Goal: Task Accomplishment & Management: Use online tool/utility

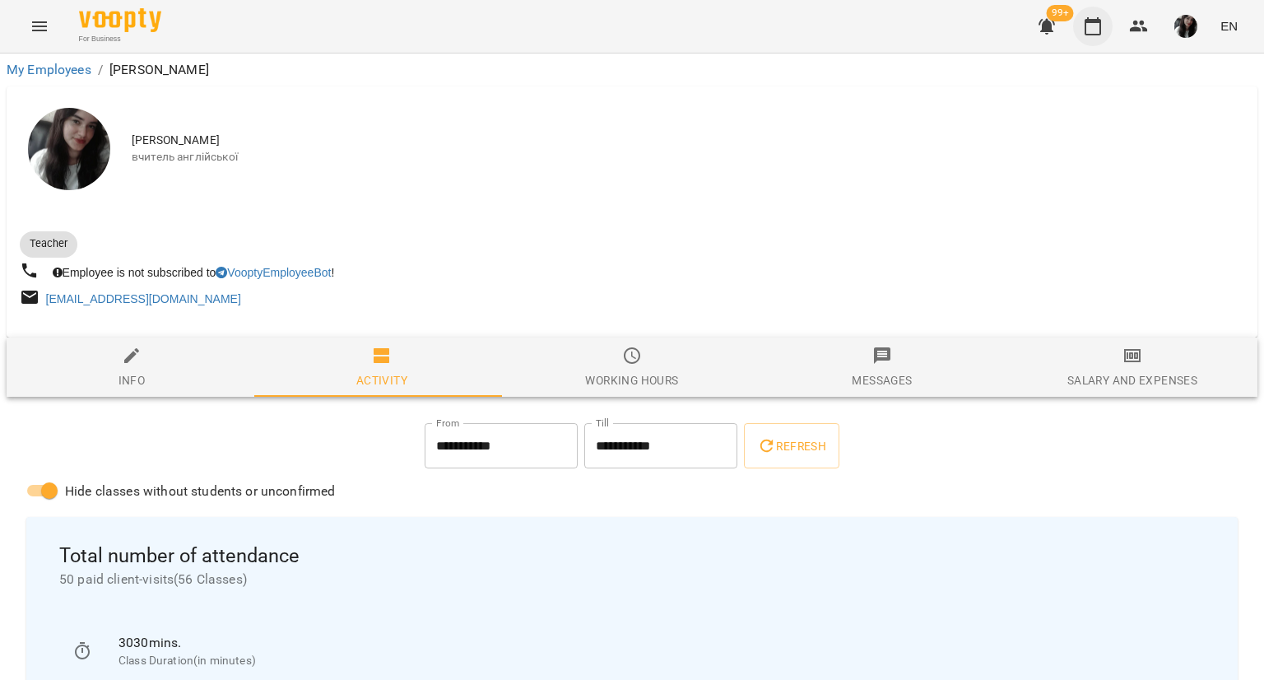
click at [1090, 21] on icon "button" at bounding box center [1093, 26] width 16 height 18
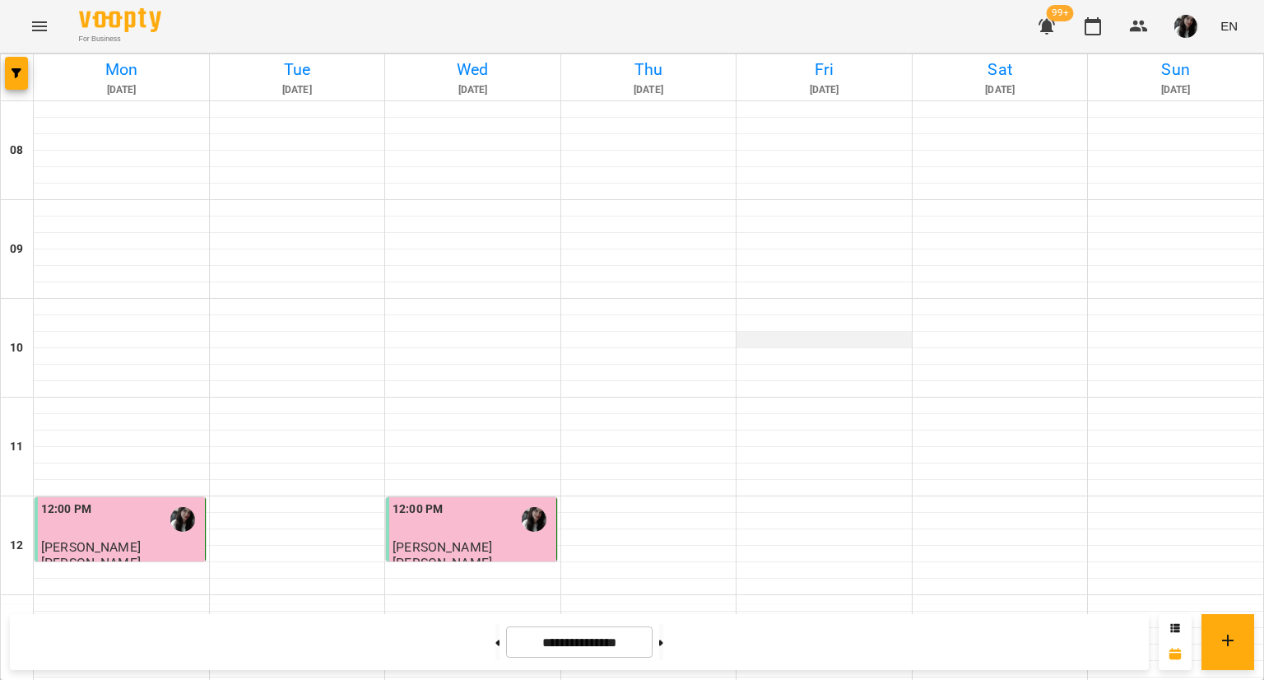
scroll to position [792, 0]
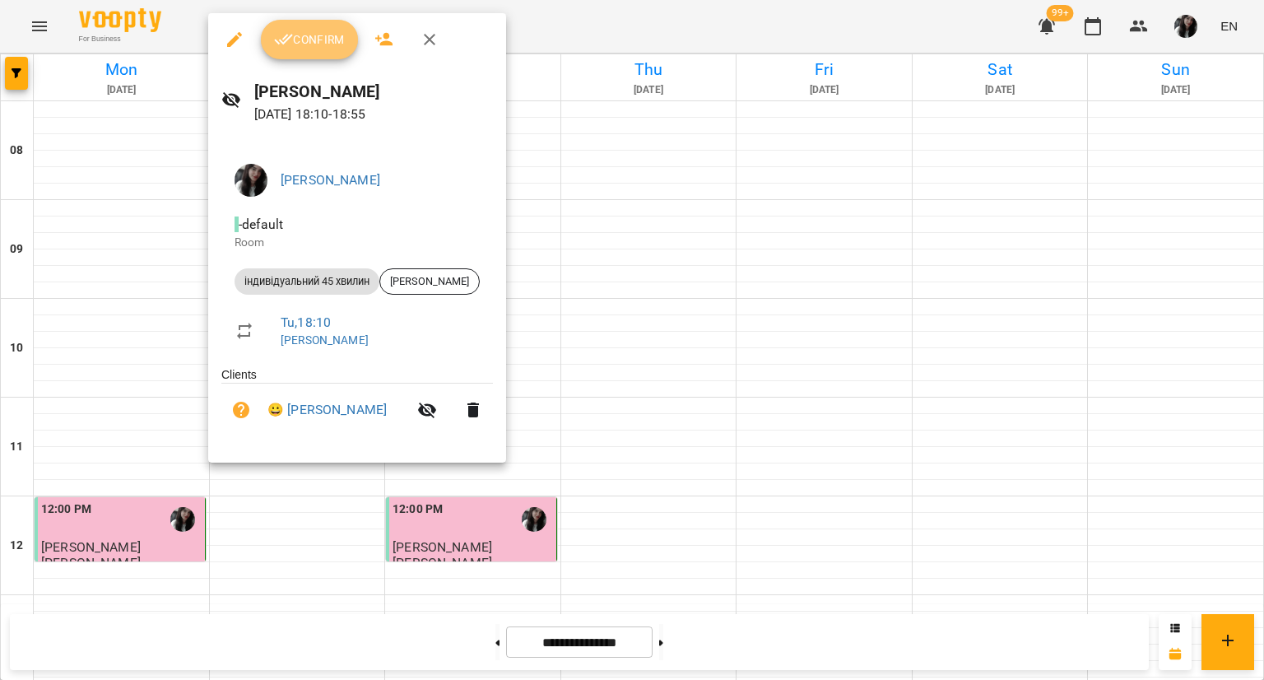
click at [328, 42] on span "Confirm" at bounding box center [309, 40] width 71 height 20
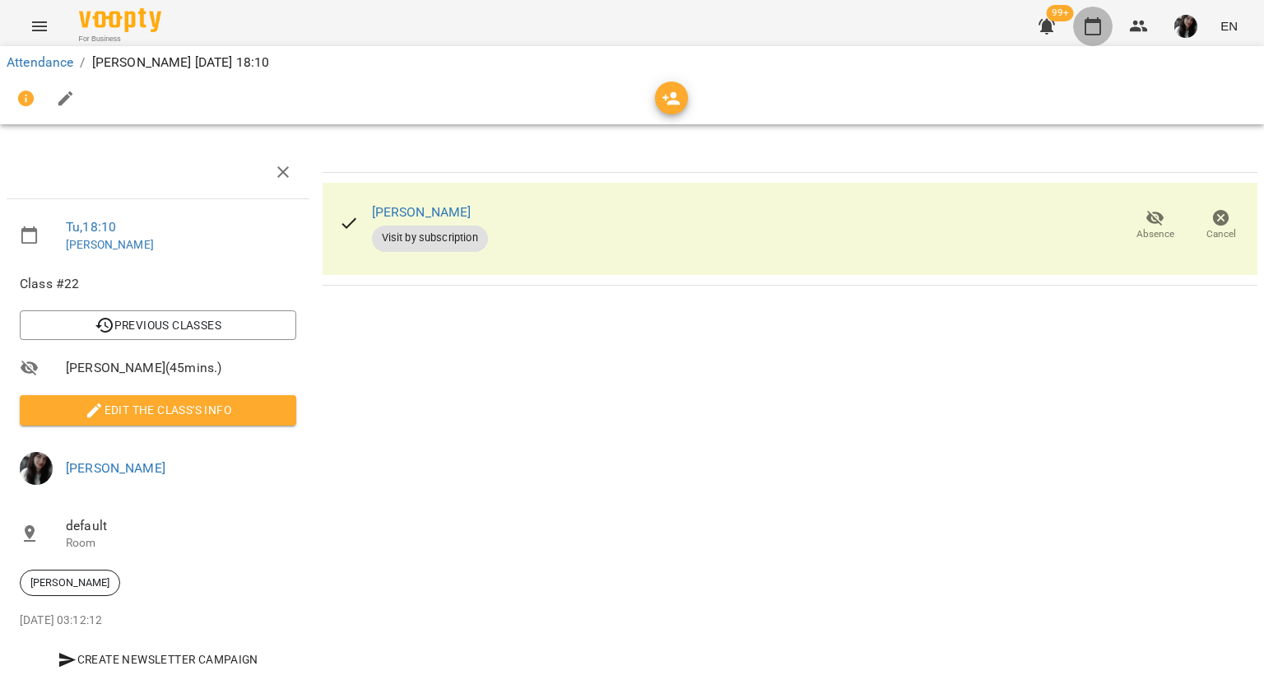
click at [1108, 26] on button "button" at bounding box center [1092, 26] width 39 height 39
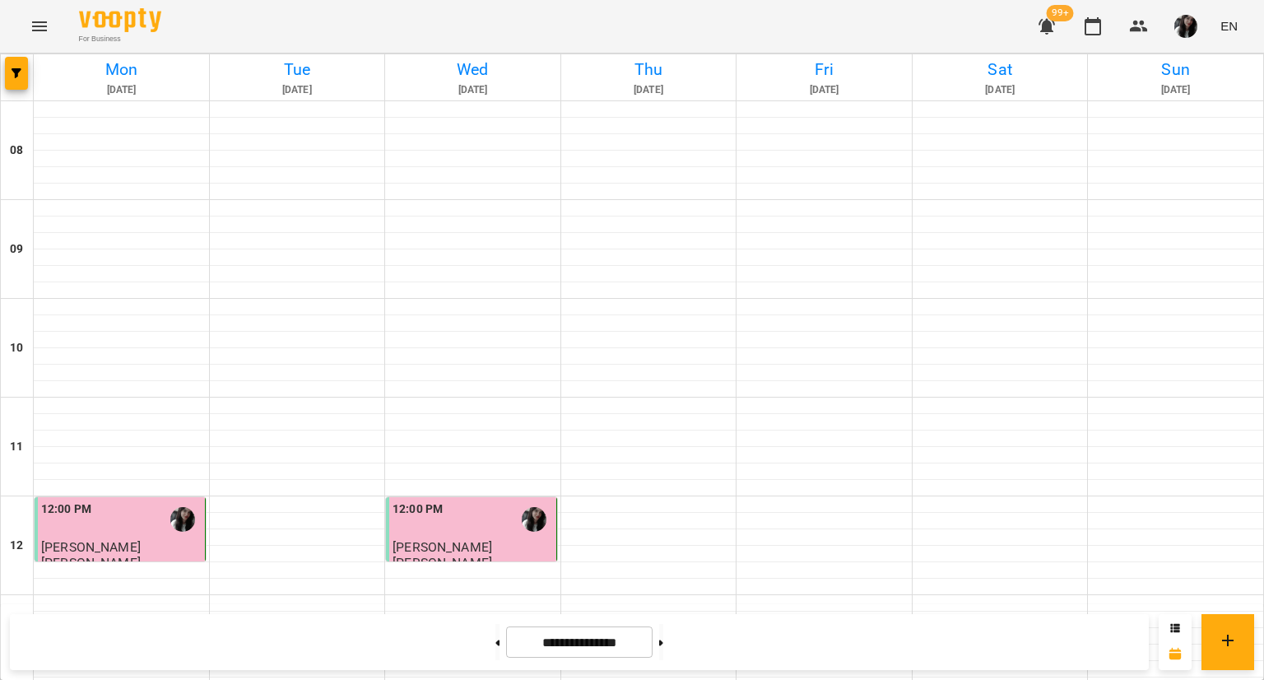
scroll to position [878, 0]
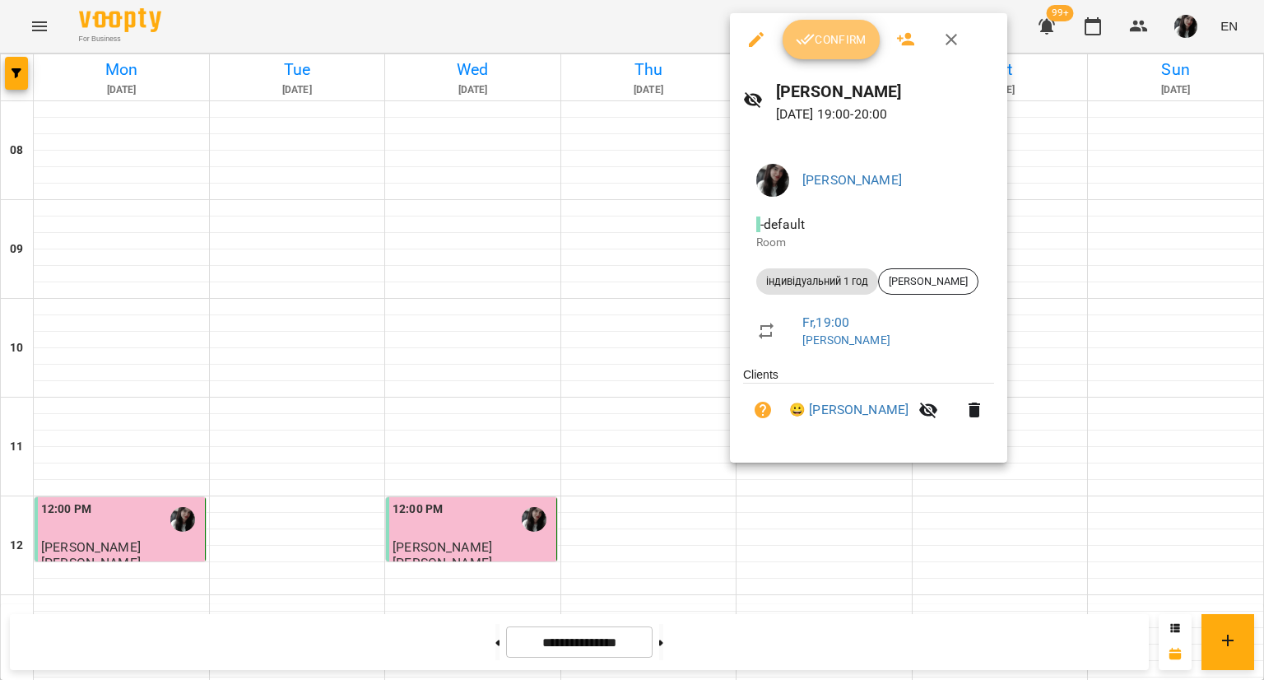
click at [837, 26] on button "Confirm" at bounding box center [831, 39] width 97 height 39
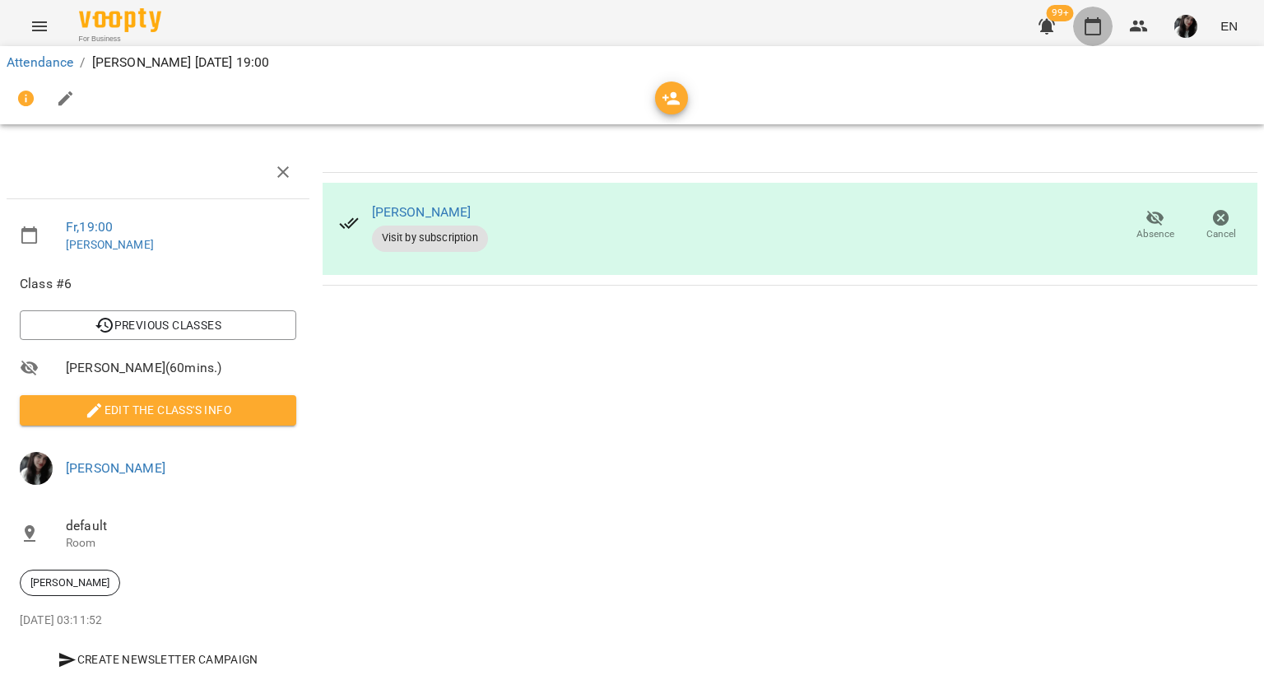
click at [1094, 24] on icon "button" at bounding box center [1093, 26] width 20 height 20
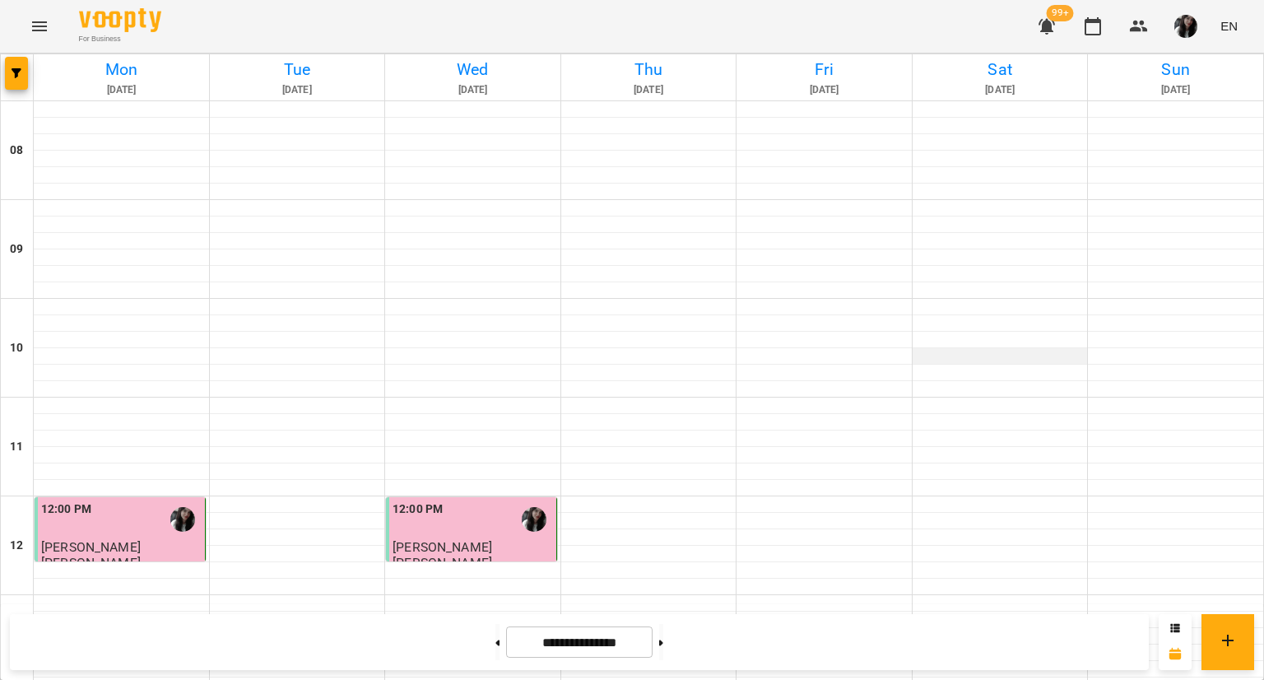
scroll to position [878, 0]
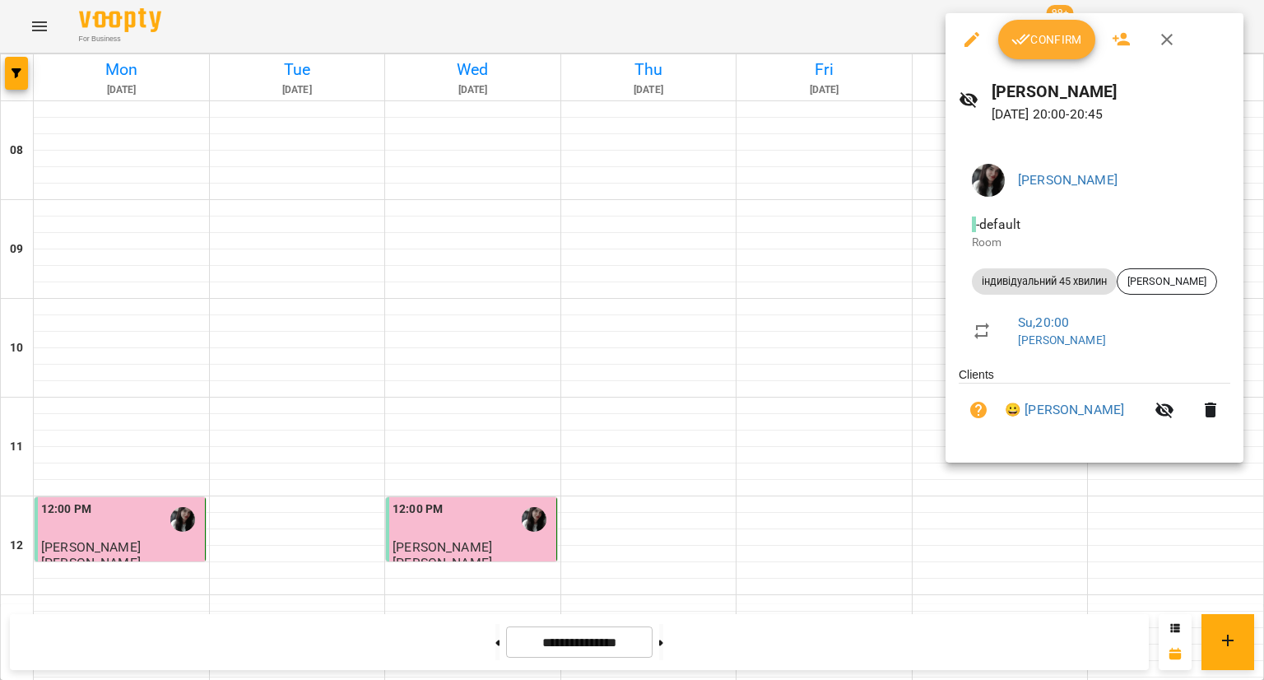
click at [1004, 46] on button "Confirm" at bounding box center [1046, 39] width 97 height 39
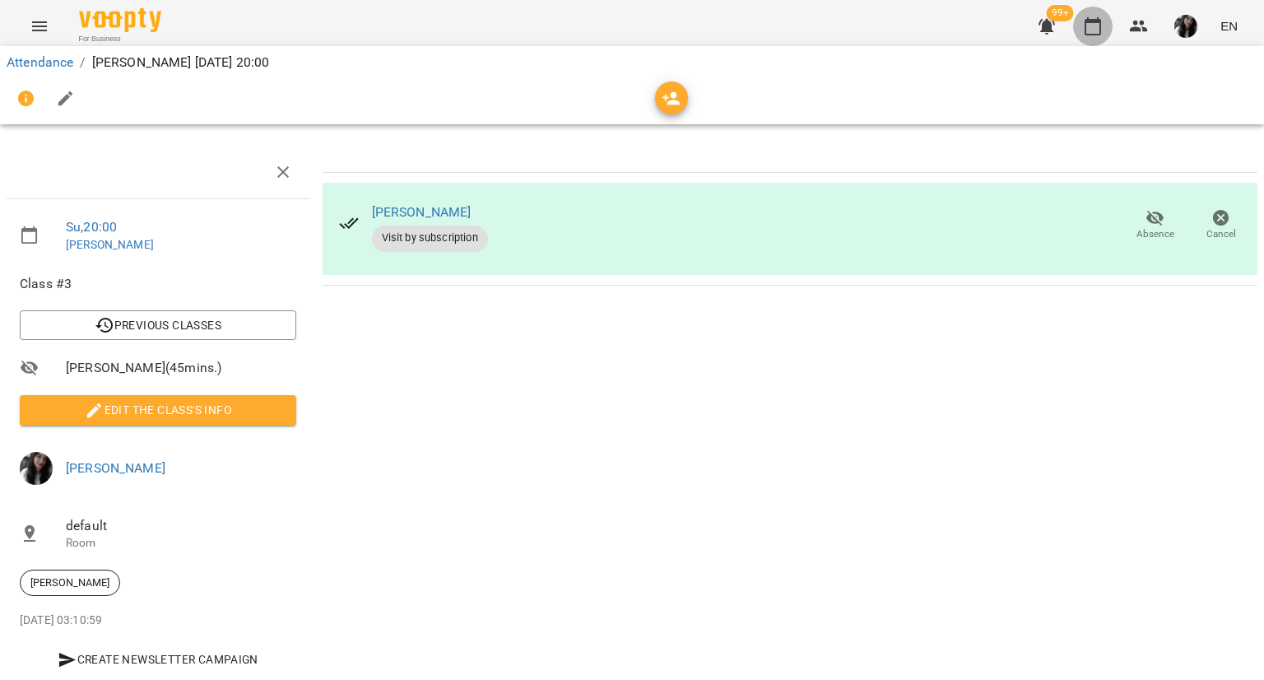
click at [1099, 22] on icon "button" at bounding box center [1093, 26] width 16 height 18
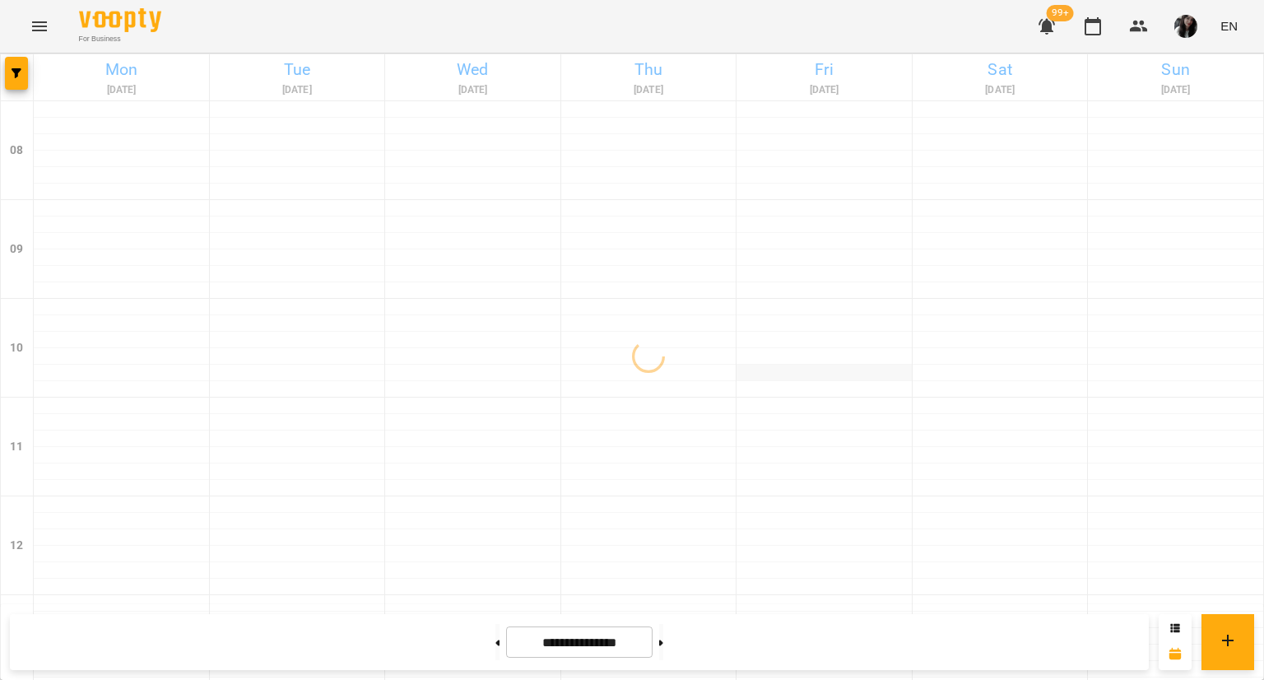
scroll to position [878, 0]
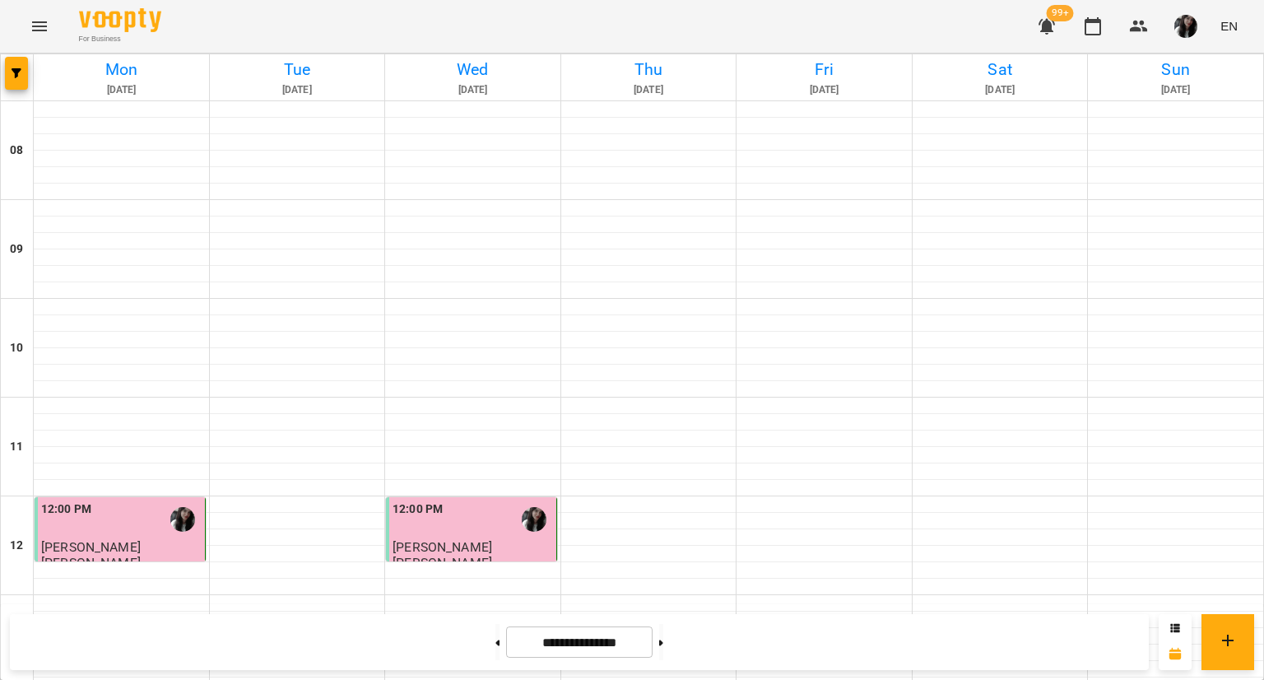
click at [661, 638] on div at bounding box center [661, 642] width 17 height 36
click at [663, 642] on button at bounding box center [661, 642] width 4 height 36
type input "**********"
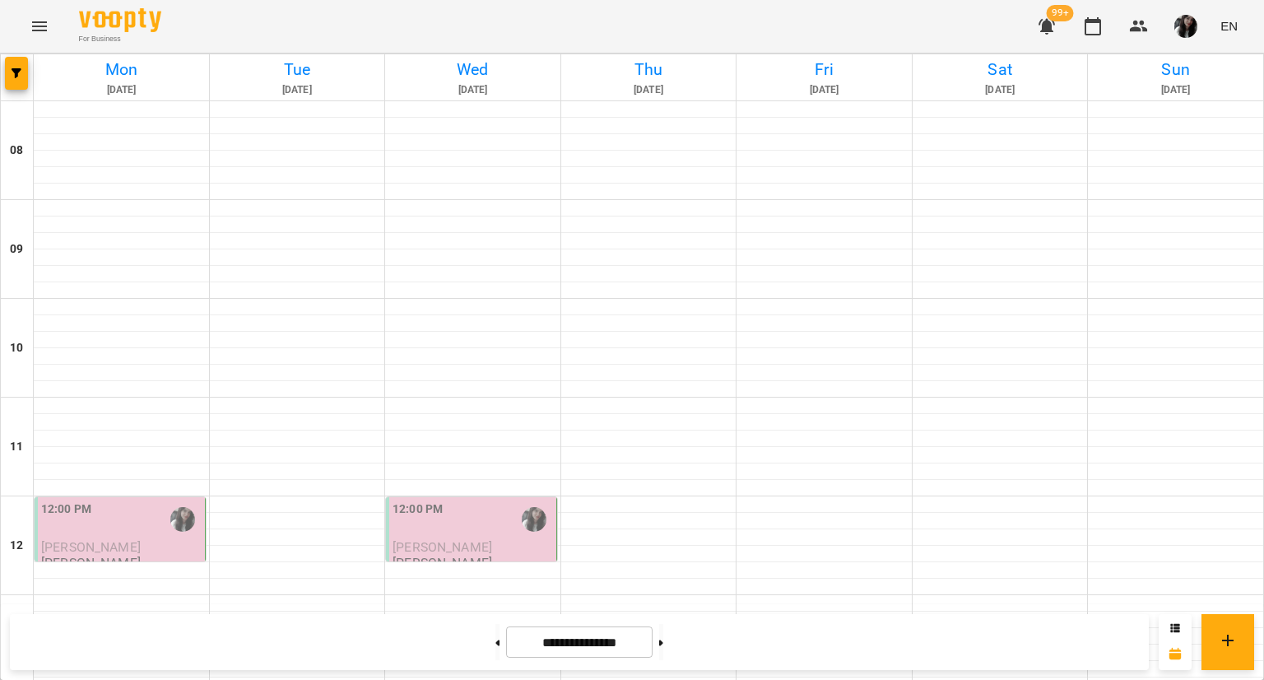
scroll to position [741, 0]
click at [1182, 22] on img "button" at bounding box center [1185, 26] width 23 height 23
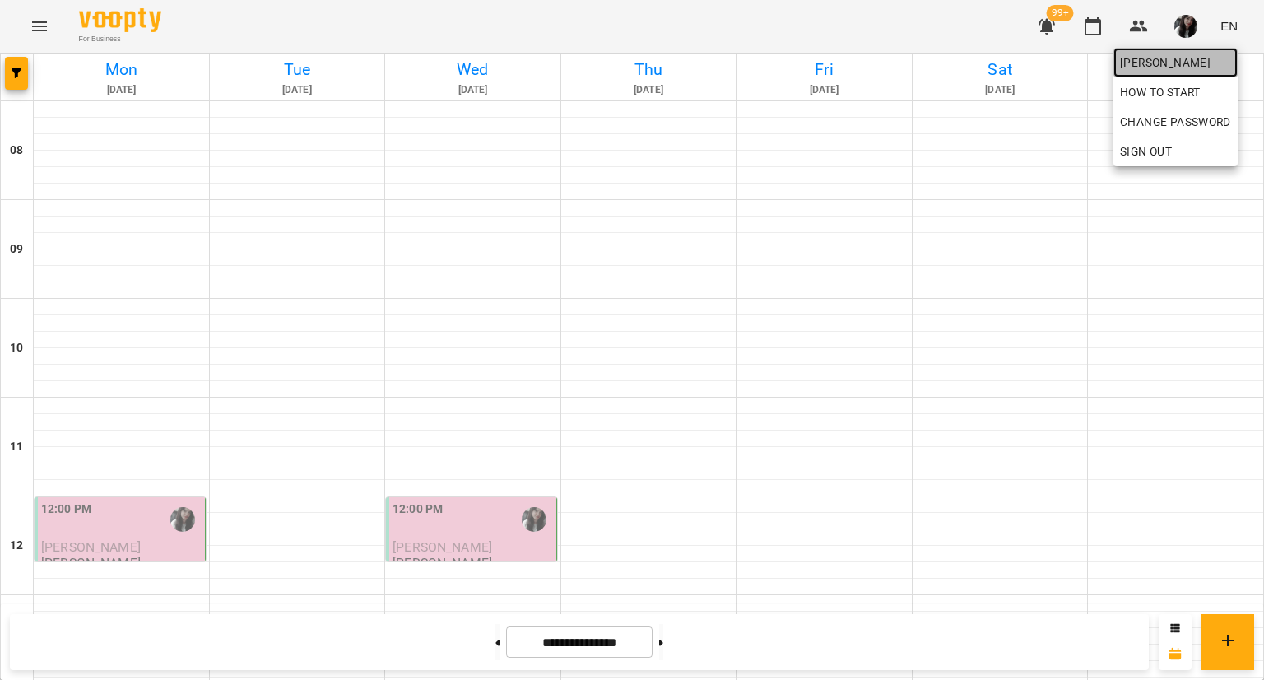
click at [1169, 57] on span "[PERSON_NAME]" at bounding box center [1175, 63] width 111 height 20
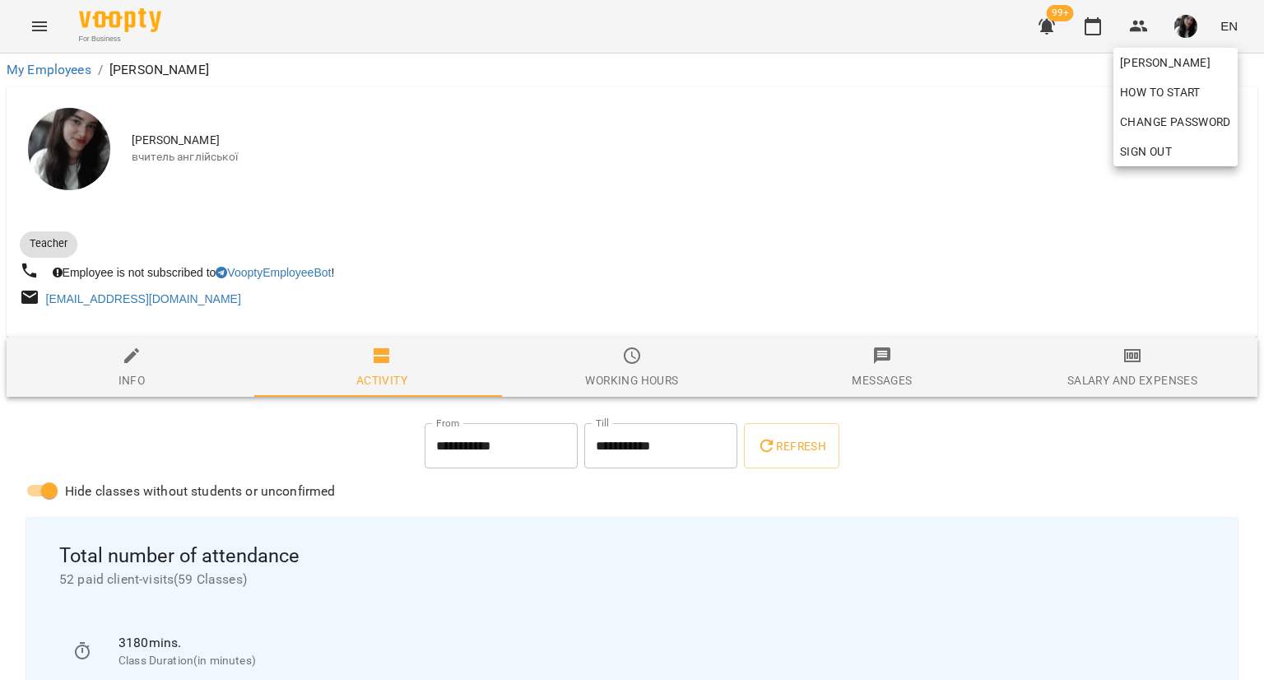
click at [1163, 379] on div at bounding box center [632, 340] width 1264 height 680
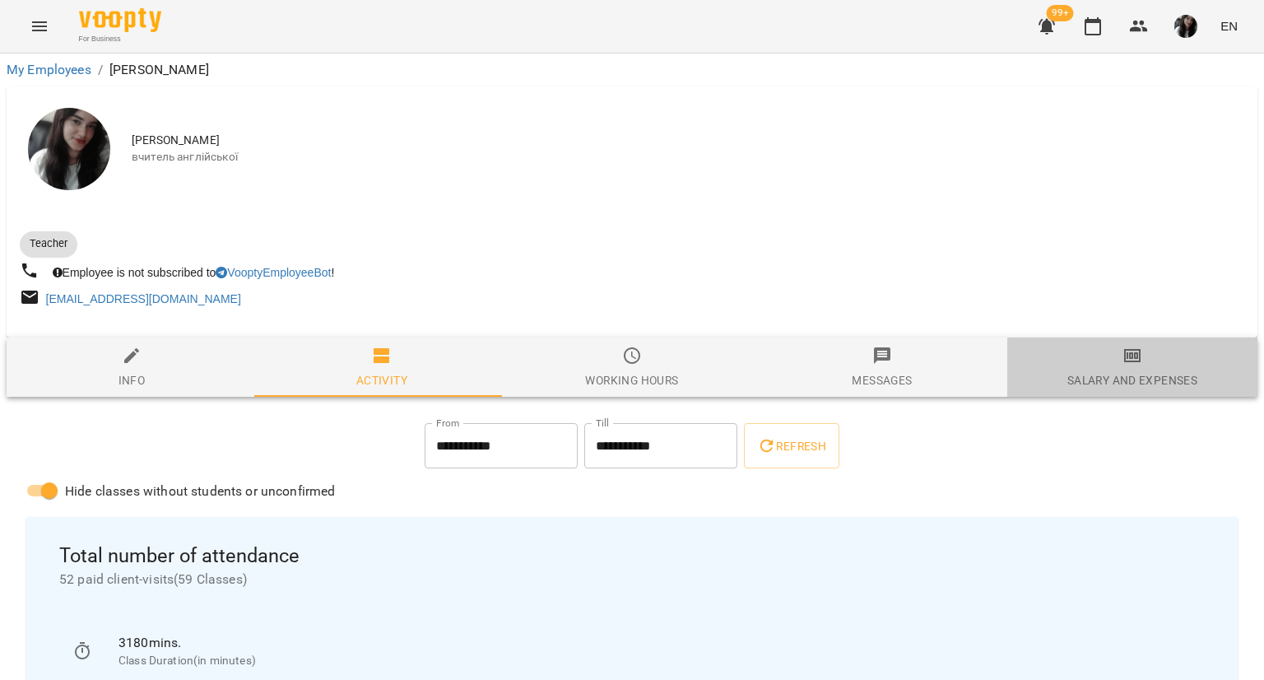
click at [1163, 379] on div "Salary and Expenses" at bounding box center [1132, 380] width 130 height 20
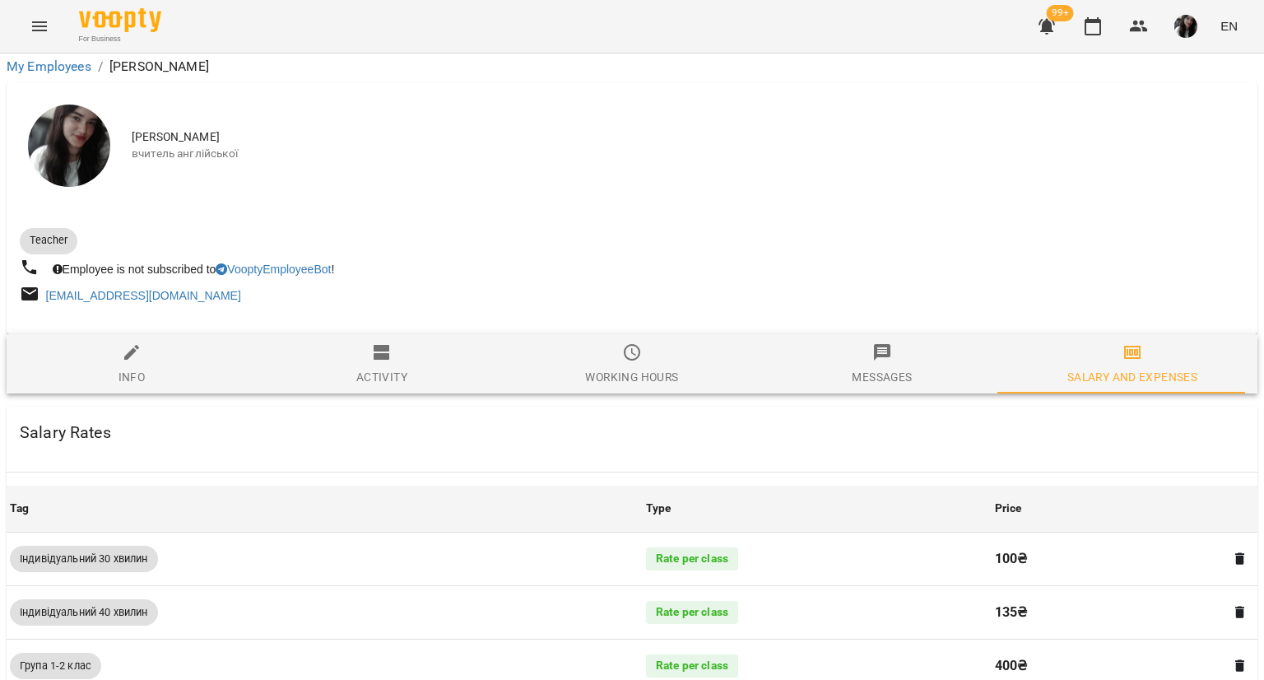
scroll to position [859, 0]
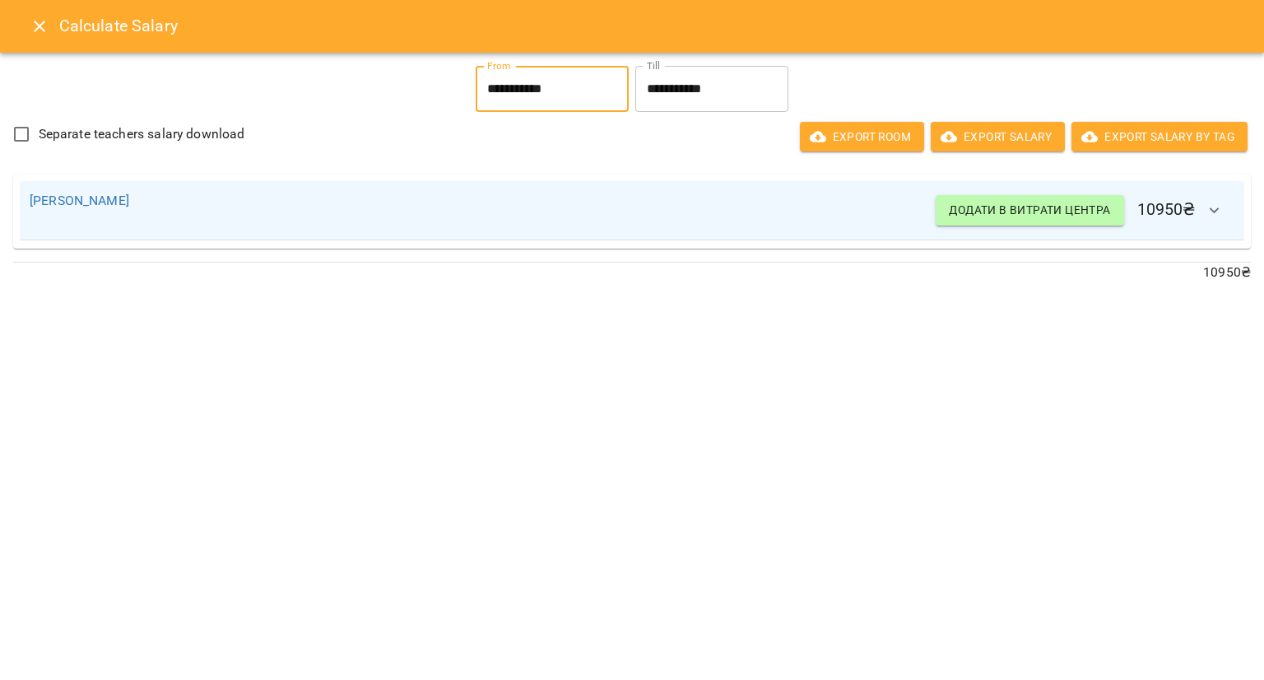
click at [553, 86] on input "**********" at bounding box center [552, 89] width 153 height 46
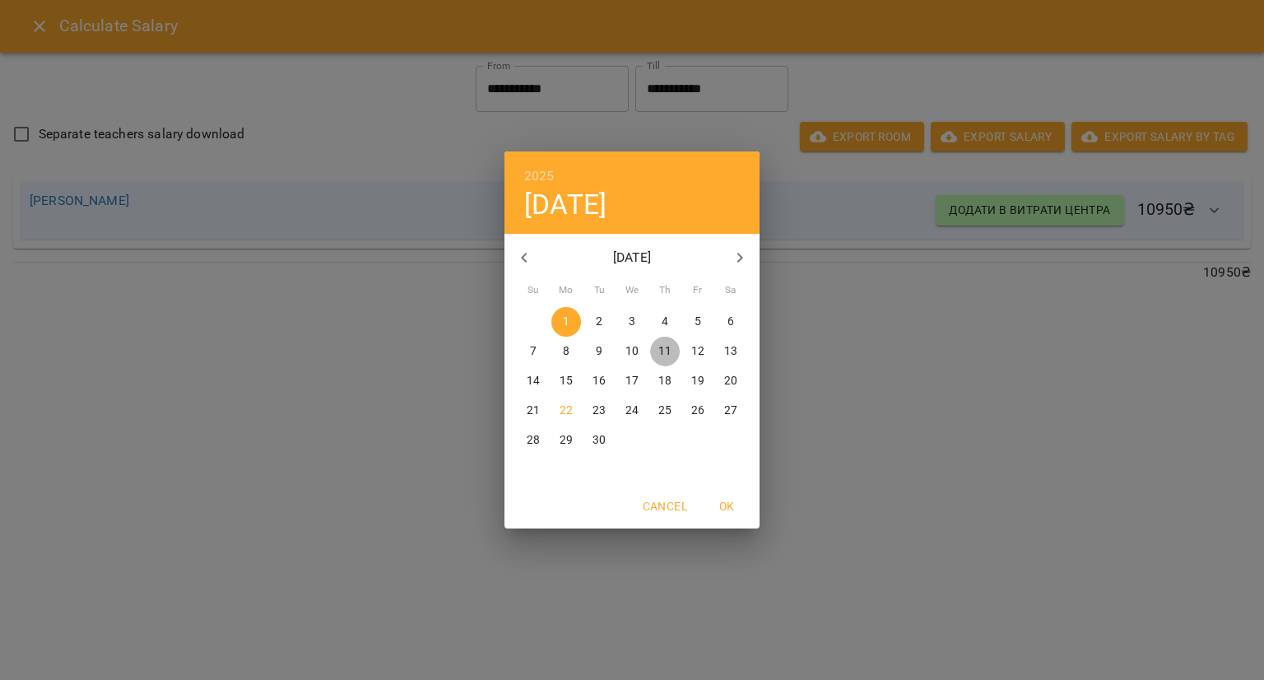
click at [662, 350] on p "11" at bounding box center [664, 351] width 13 height 16
type input "**********"
